Goal: Information Seeking & Learning: Check status

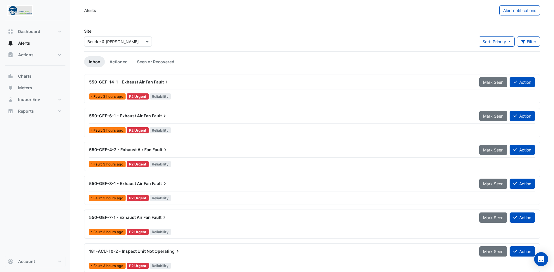
click at [117, 80] on span "550-GEF-14-1 - Exhaust Air Fan" at bounding box center [121, 82] width 64 height 5
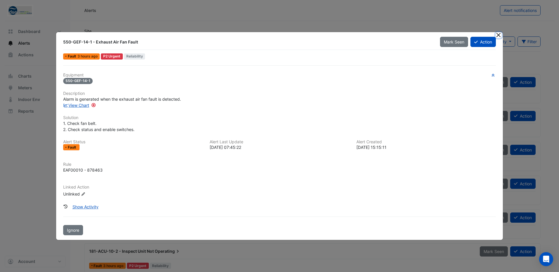
click at [497, 35] on button "Close" at bounding box center [498, 35] width 6 height 6
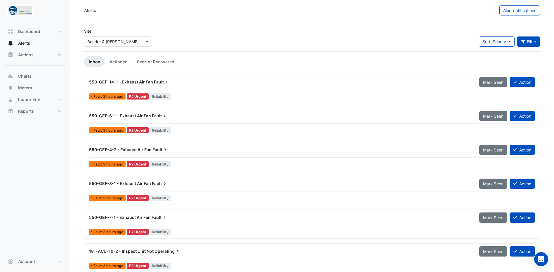
click at [528, 37] on button "Filter" at bounding box center [528, 42] width 23 height 10
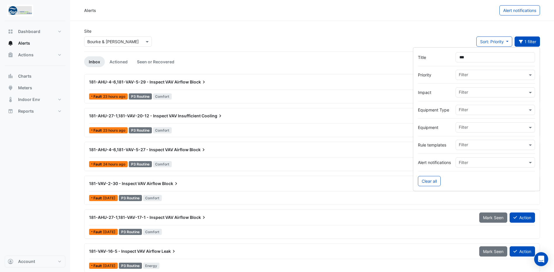
type input "***"
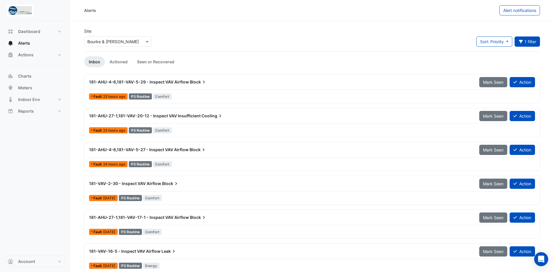
click at [133, 116] on span "181-AHU-27-1,181-VAV-20-12 - Inspect VAV Insufficient" at bounding box center [145, 115] width 112 height 5
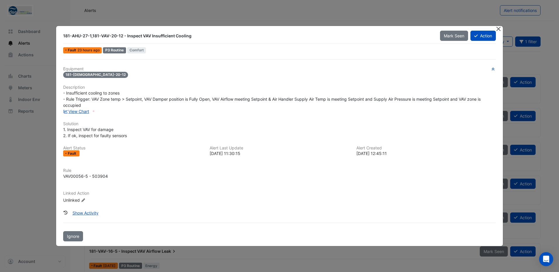
click at [500, 28] on button "Close" at bounding box center [498, 29] width 6 height 6
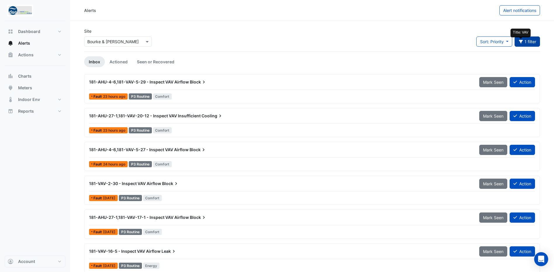
click at [522, 40] on icon "button" at bounding box center [521, 42] width 4 height 4
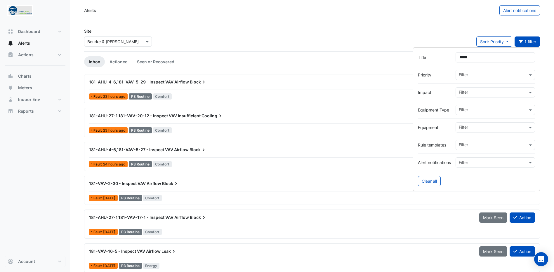
type input "******"
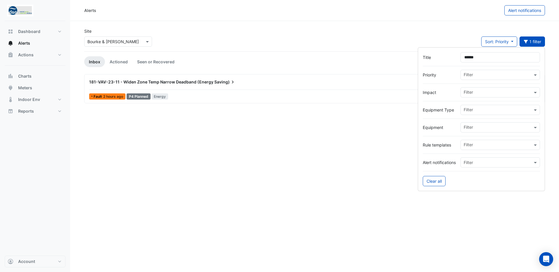
drag, startPoint x: 488, startPoint y: 61, endPoint x: 403, endPoint y: 58, distance: 84.8
click at [403, 58] on body "Alerts Alert notifications Site Select a Site × Bourke & [PERSON_NAME] Sort: Pr…" at bounding box center [279, 136] width 559 height 272
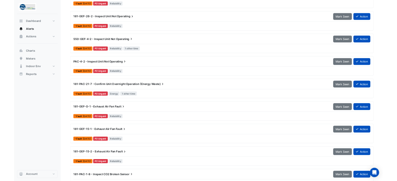
scroll to position [789, 0]
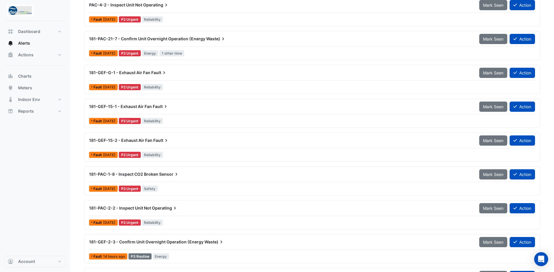
click at [130, 73] on span "181-GEF-G-1 - Exhaust Air Fan" at bounding box center [119, 72] width 61 height 5
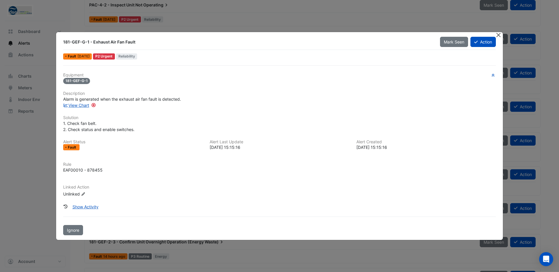
click at [498, 36] on button "Close" at bounding box center [498, 35] width 6 height 6
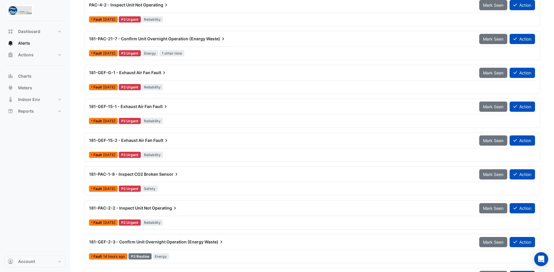
click at [109, 70] on span "181-GEF-G-1 - Exhaust Air Fan" at bounding box center [119, 72] width 61 height 5
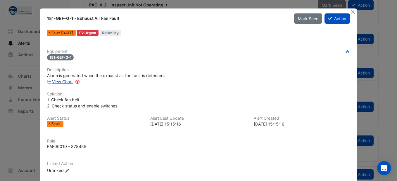
click at [61, 82] on link "View Chart" at bounding box center [60, 81] width 26 height 5
click at [351, 12] on button "Close" at bounding box center [353, 11] width 6 height 6
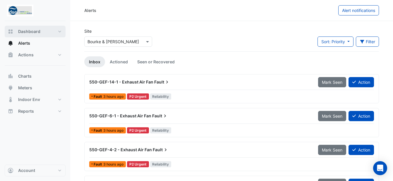
click at [36, 34] on span "Dashboard" at bounding box center [29, 32] width 22 height 6
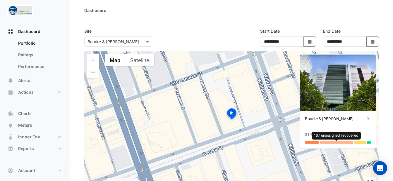
click at [327, 142] on div at bounding box center [336, 142] width 34 height 2
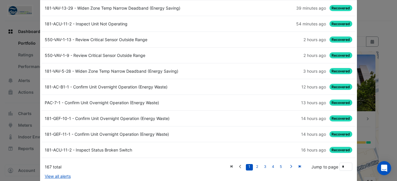
scroll to position [35, 0]
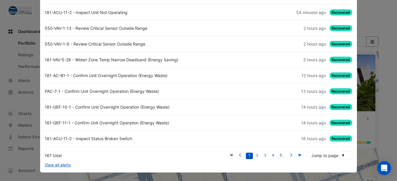
click at [281, 156] on link "5" at bounding box center [280, 156] width 7 height 6
type input "*"
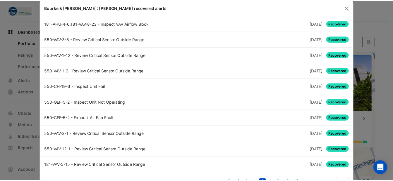
scroll to position [0, 0]
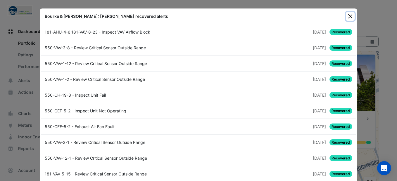
click at [347, 15] on button "Close" at bounding box center [350, 16] width 9 height 9
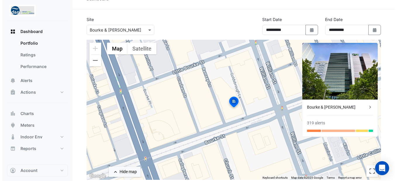
scroll to position [29, 0]
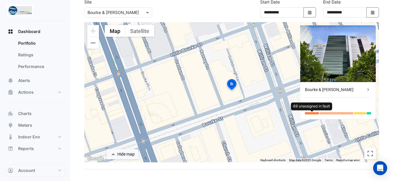
click at [314, 113] on div at bounding box center [312, 113] width 14 height 2
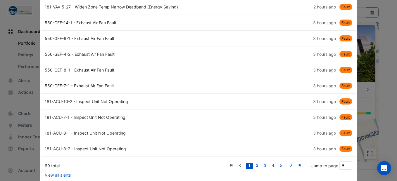
scroll to position [35, 0]
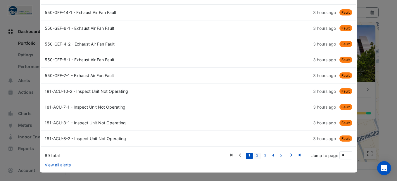
click at [254, 155] on link "2" at bounding box center [257, 156] width 7 height 6
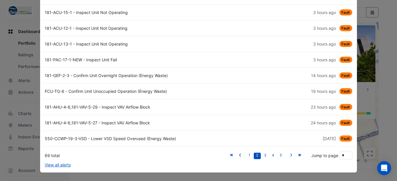
click at [96, 139] on div "550-CCWP-19-3-VSD - Lower VSD Speed Overused (Energy Waste)" at bounding box center [119, 139] width 157 height 6
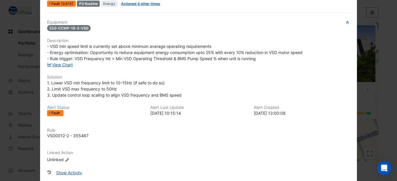
scroll to position [0, 0]
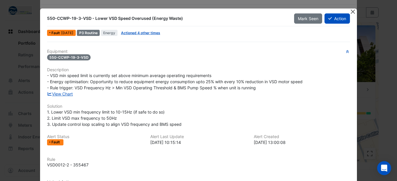
click at [350, 12] on button "Close" at bounding box center [353, 11] width 6 height 6
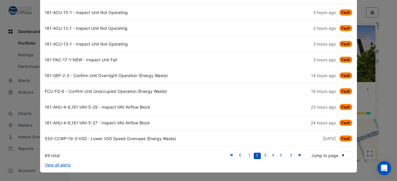
click at [262, 155] on link "3" at bounding box center [265, 156] width 7 height 6
type input "*"
